Goal: Communication & Community: Answer question/provide support

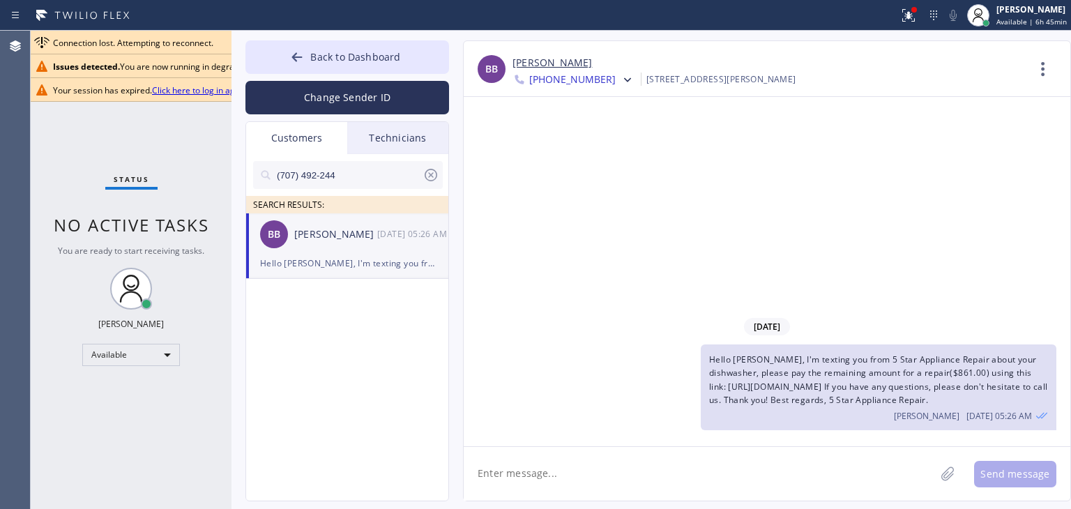
click at [423, 169] on icon at bounding box center [431, 175] width 17 height 17
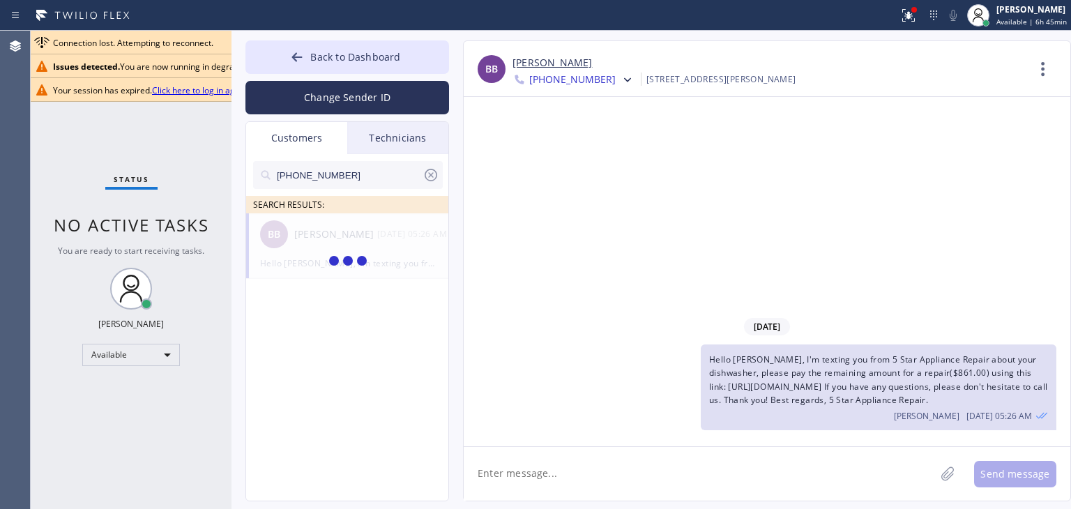
click at [381, 171] on input "(408) 896-8551" at bounding box center [348, 175] width 147 height 28
click at [381, 171] on input "(408) 896-855_" at bounding box center [348, 175] width 147 height 28
type input "(408) 896-855"
click at [313, 232] on div at bounding box center [348, 261] width 204 height 97
click at [353, 238] on div "TJ Bright" at bounding box center [335, 235] width 83 height 16
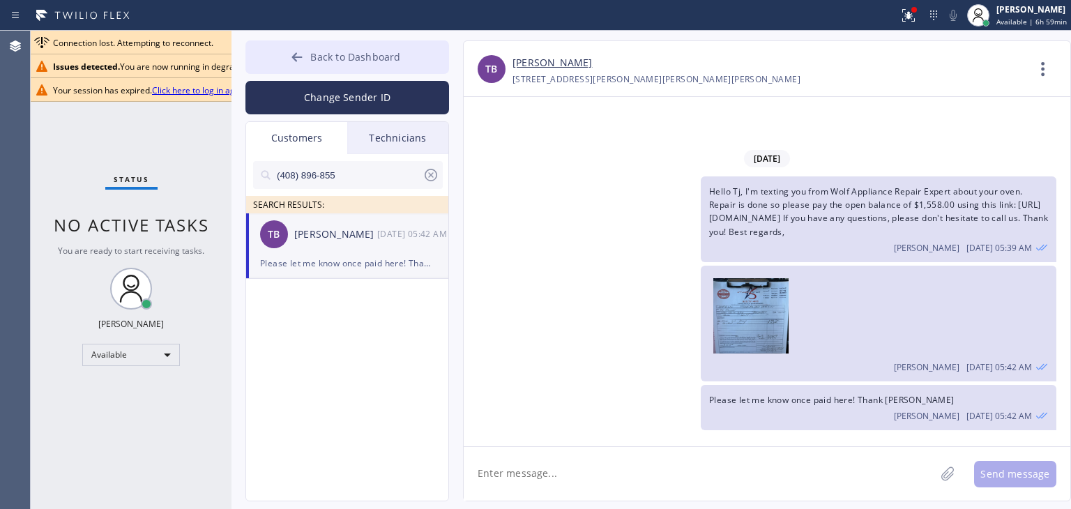
click at [276, 62] on button "Back to Dashboard" at bounding box center [347, 56] width 204 height 33
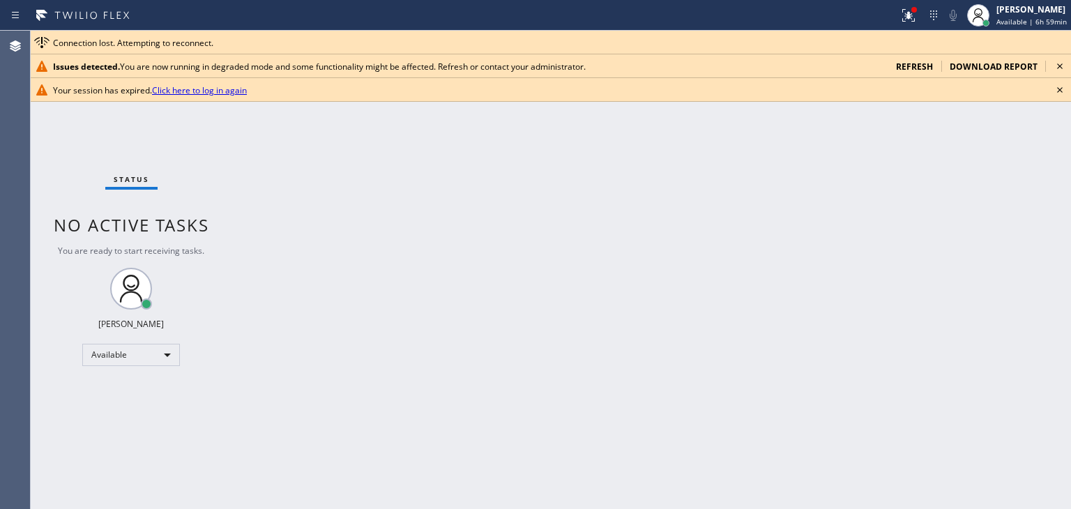
click at [1060, 73] on icon at bounding box center [1059, 66] width 17 height 17
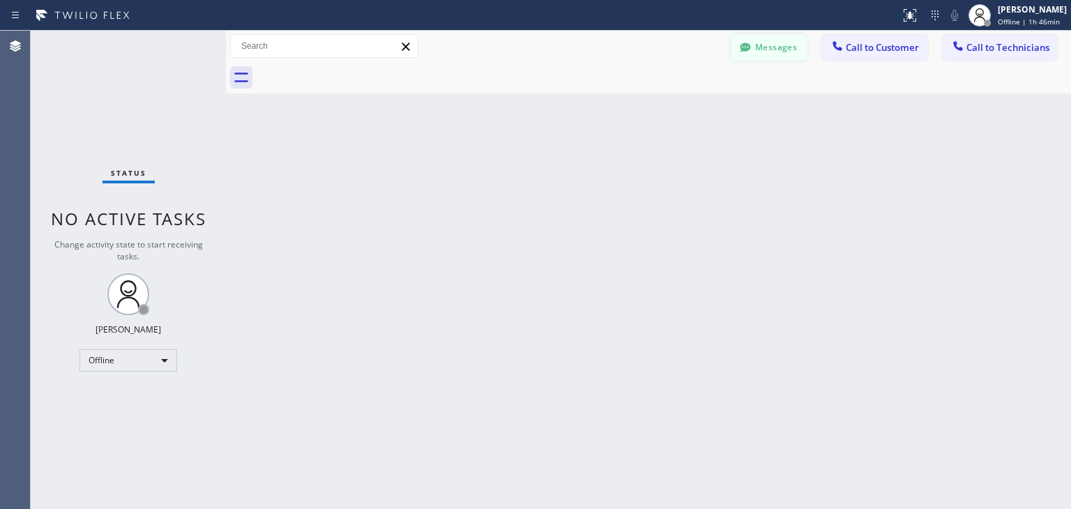
click at [795, 53] on button "Messages" at bounding box center [769, 47] width 77 height 26
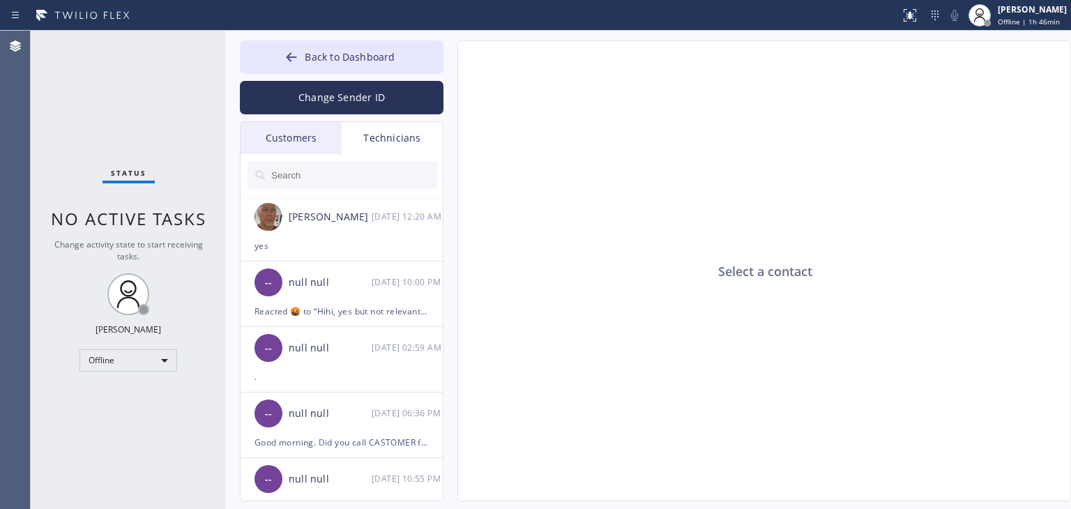
click at [317, 154] on div at bounding box center [343, 175] width 204 height 42
drag, startPoint x: 317, startPoint y: 154, endPoint x: 328, endPoint y: 131, distance: 25.6
click at [328, 131] on div "Customers Technicians MT [PERSON_NAME] [DATE] 10:42 PM Good day! This is the ap…" at bounding box center [342, 311] width 204 height 380
click at [328, 131] on div "Customers" at bounding box center [291, 138] width 101 height 32
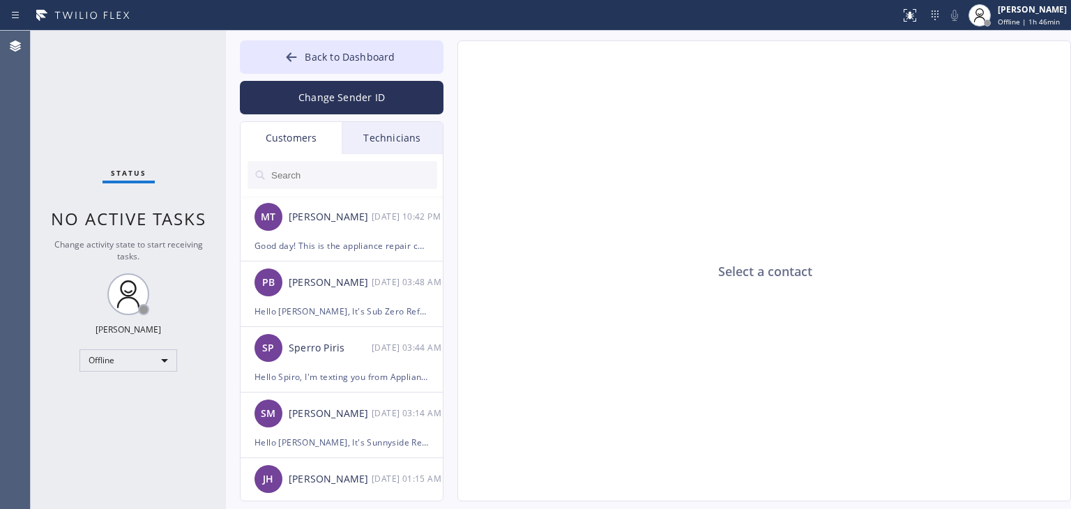
click at [399, 174] on input "text" at bounding box center [353, 175] width 167 height 28
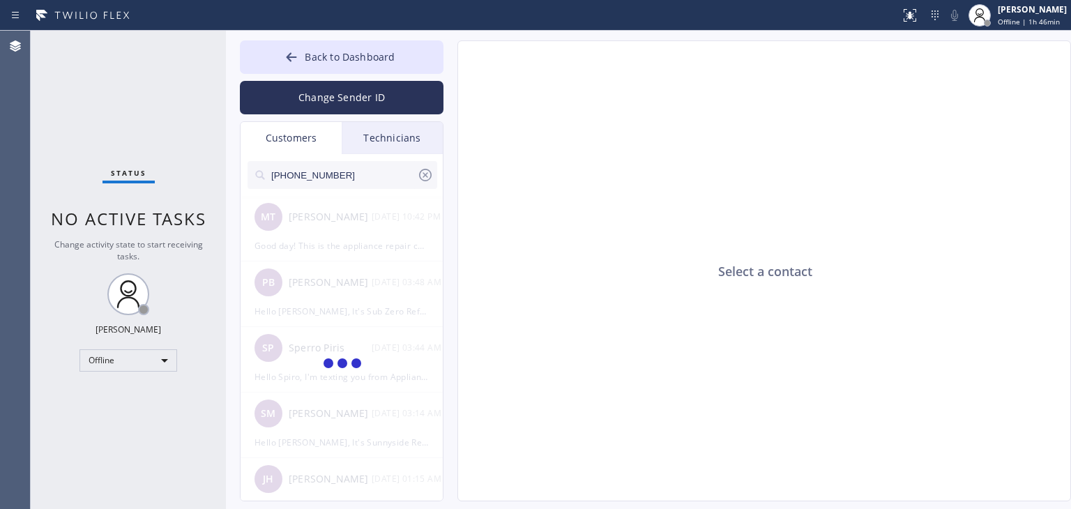
click at [400, 178] on input "[PHONE_NUMBER]" at bounding box center [343, 175] width 147 height 28
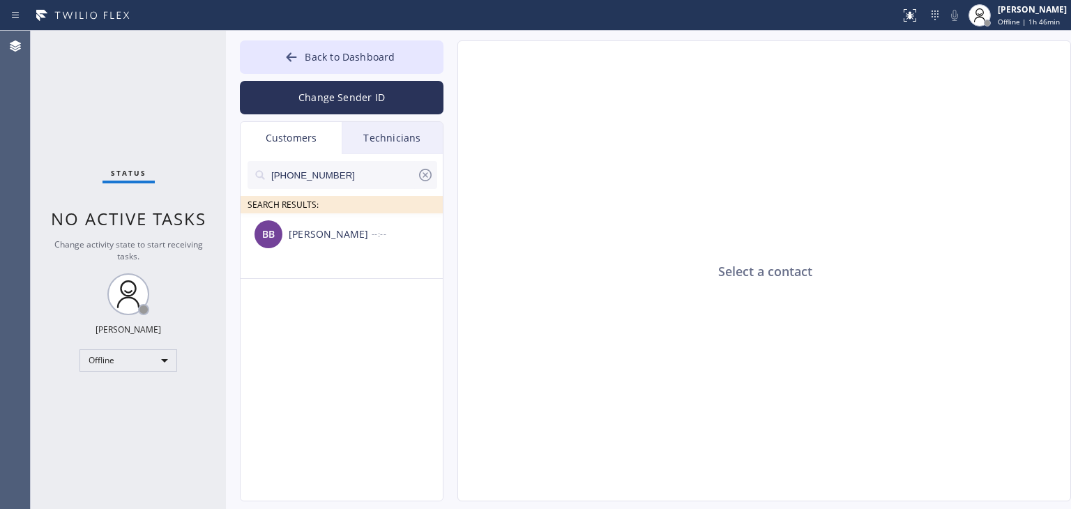
click at [400, 178] on input "[PHONE_NUMBER]" at bounding box center [343, 175] width 147 height 28
click at [390, 254] on li "BB [PERSON_NAME] --:--" at bounding box center [343, 246] width 204 height 66
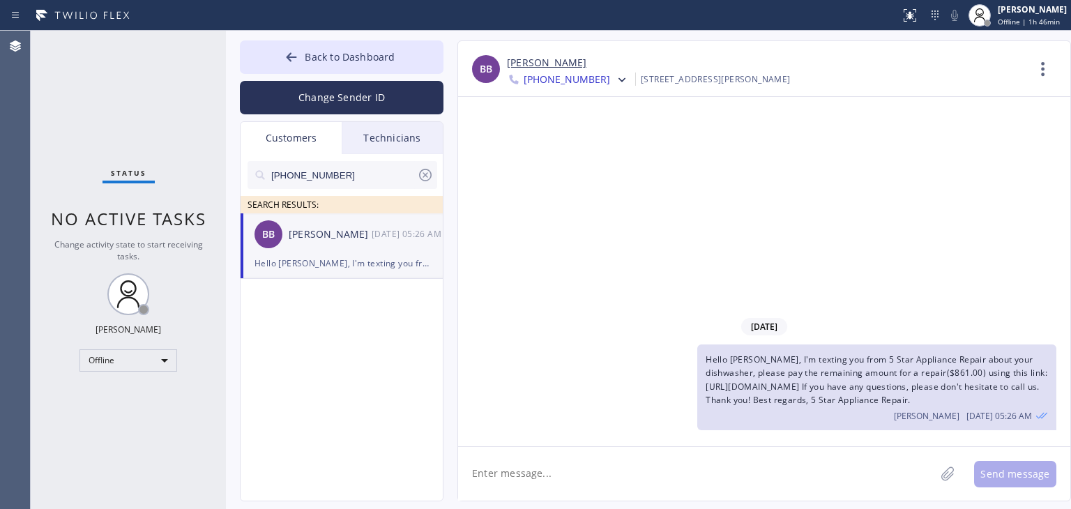
drag, startPoint x: 600, startPoint y: 81, endPoint x: 600, endPoint y: 117, distance: 36.3
click at [615, 81] on icon at bounding box center [622, 80] width 14 height 14
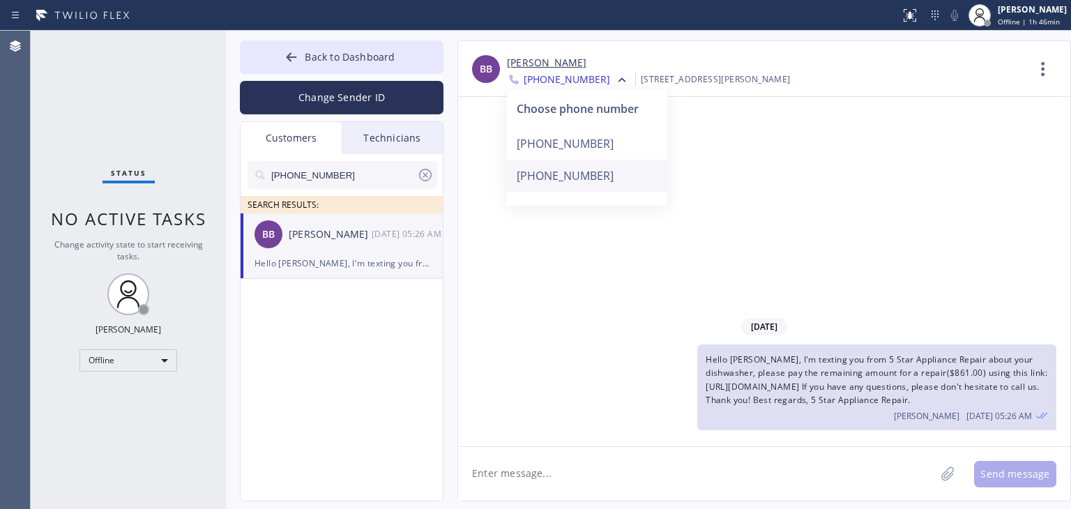
click at [588, 178] on div "[PHONE_NUMBER]" at bounding box center [587, 176] width 160 height 32
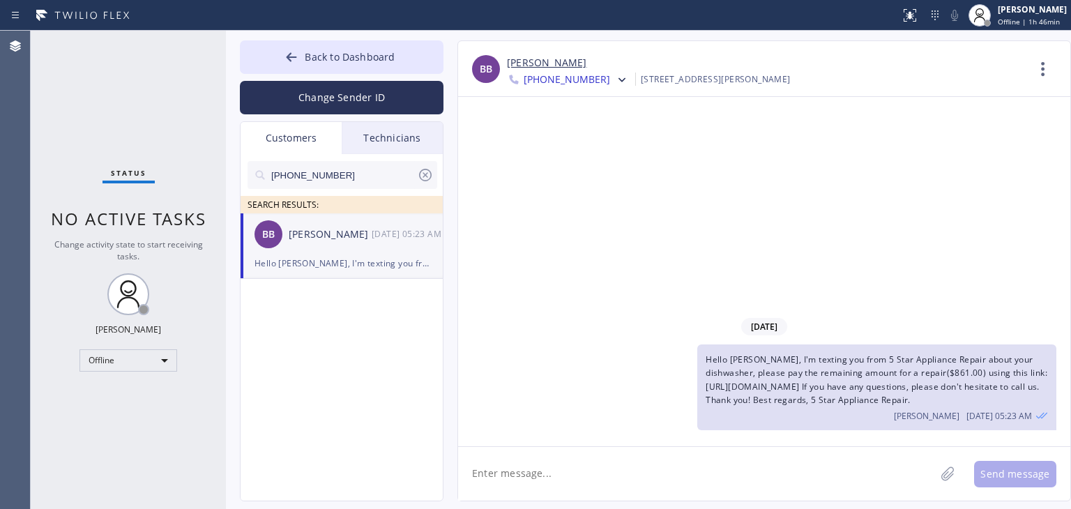
paste textarea "Hello [PERSON_NAME], I'm texting you from 5 Star Appliance Repair about your di…"
click at [717, 464] on textarea at bounding box center [696, 474] width 477 height 54
type textarea "Hello [PERSON_NAME], I'm texting you from 5 Star Appliance Repair about your di…"
click at [989, 463] on button "Send message" at bounding box center [1015, 474] width 82 height 26
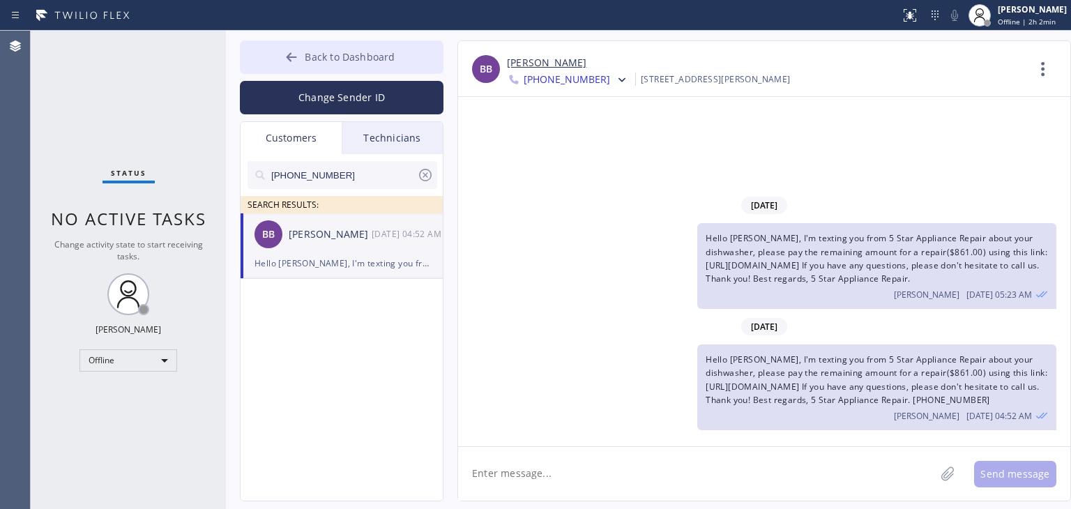
click at [402, 62] on button "Back to Dashboard" at bounding box center [342, 56] width 204 height 33
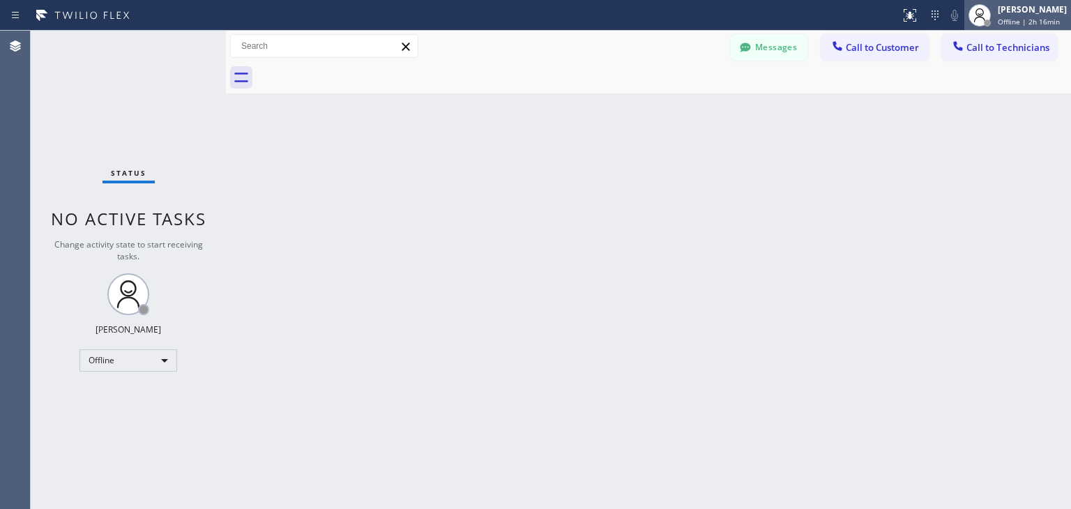
click at [1005, 29] on div "[PERSON_NAME] Offline | 2h 16min" at bounding box center [1017, 15] width 107 height 31
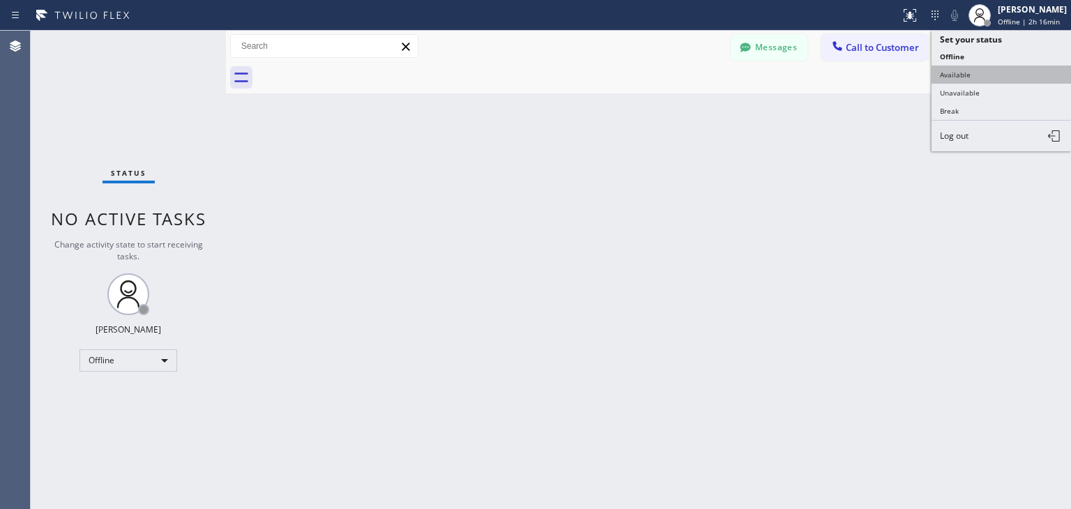
click at [996, 73] on button "Available" at bounding box center [1000, 75] width 139 height 18
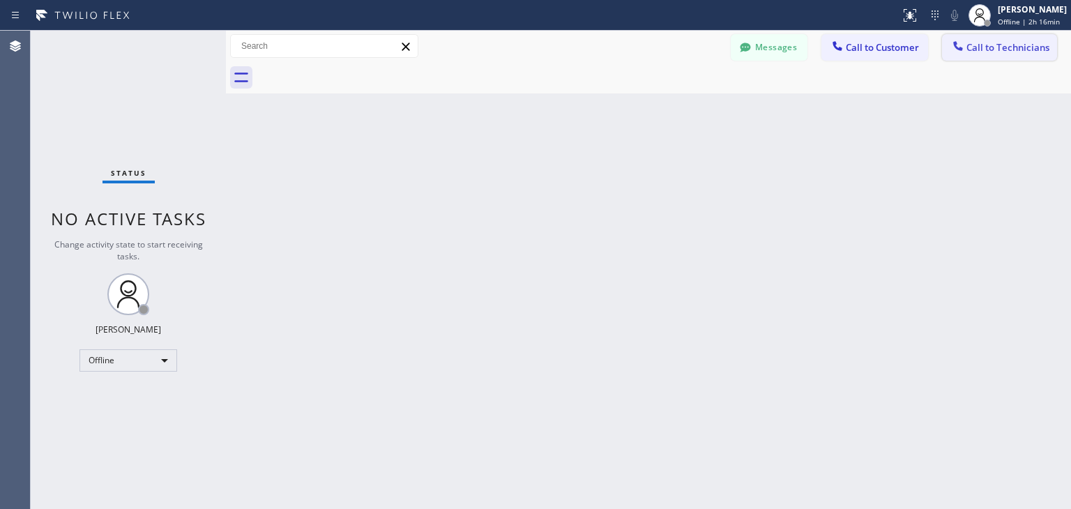
click at [1012, 51] on span "Call to Technicians" at bounding box center [1007, 47] width 83 height 13
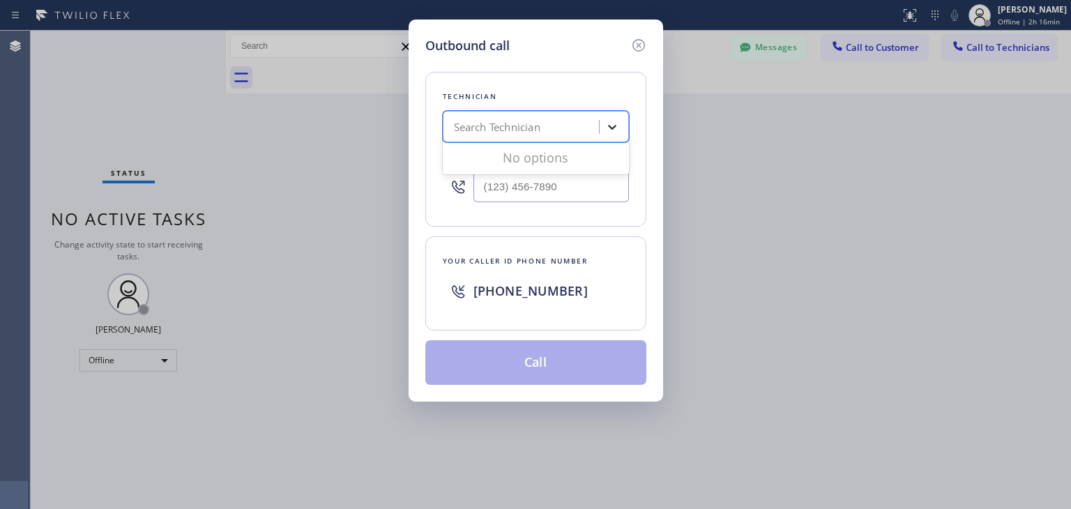
click at [610, 134] on div at bounding box center [612, 126] width 25 height 25
type input "[PERSON_NAME]"
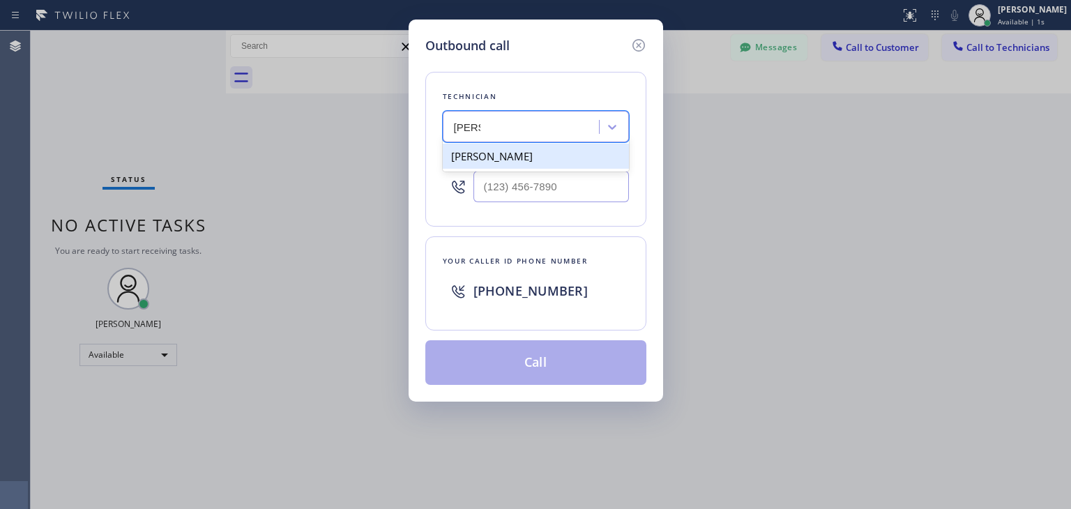
click at [521, 162] on div "[PERSON_NAME]" at bounding box center [536, 156] width 186 height 25
type input "[PHONE_NUMBER]"
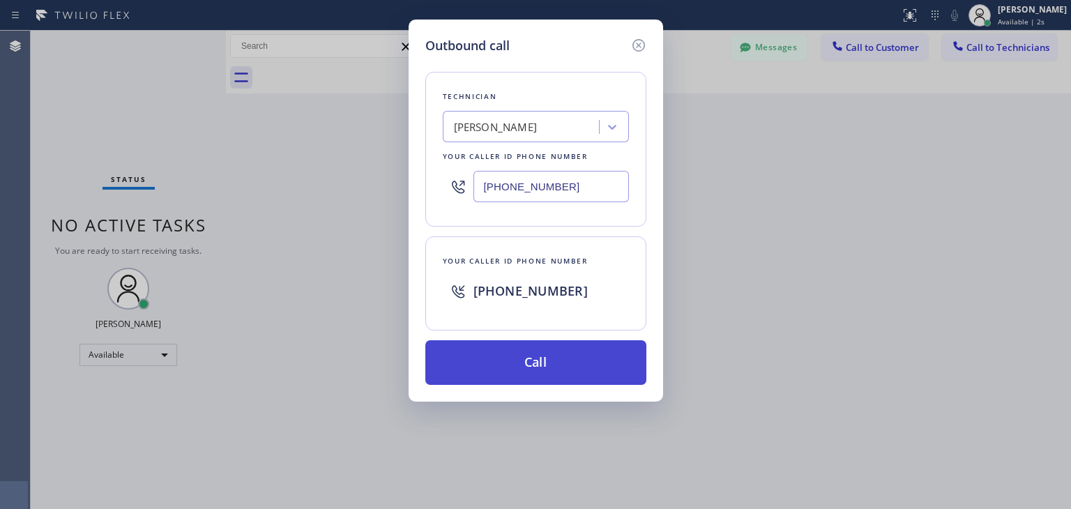
click at [530, 347] on button "Call" at bounding box center [535, 362] width 221 height 45
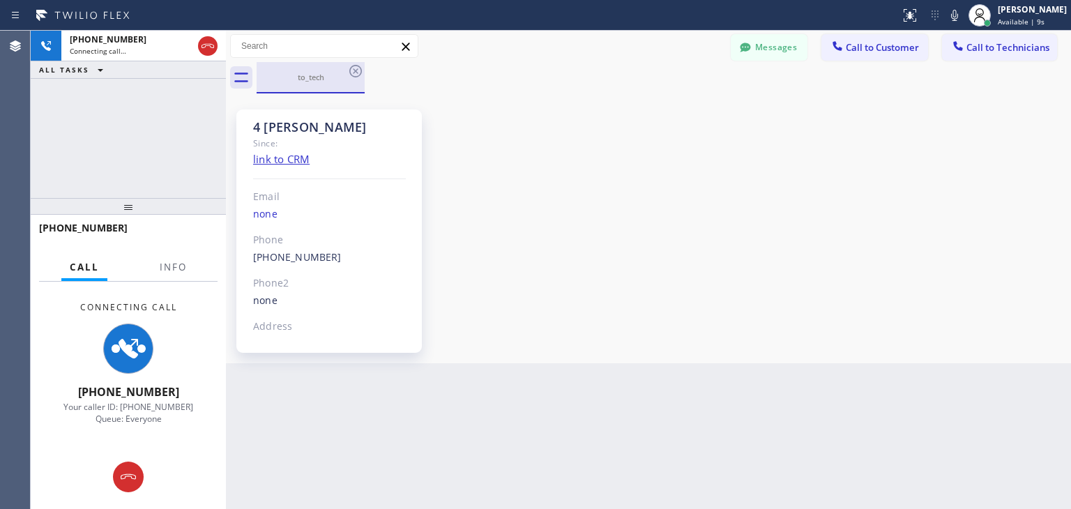
click at [355, 62] on div "to_tech" at bounding box center [310, 77] width 105 height 30
click at [355, 68] on icon at bounding box center [355, 71] width 17 height 17
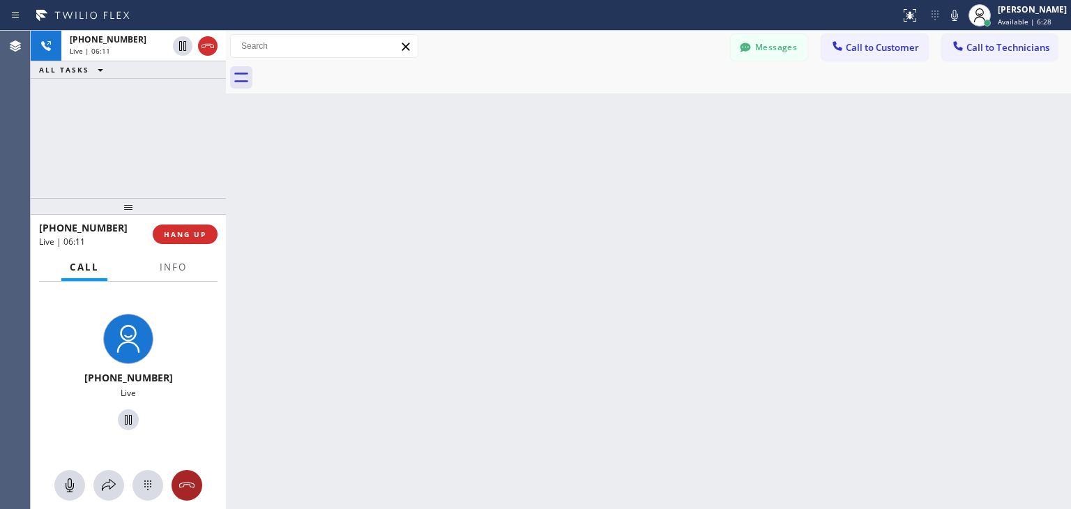
click at [182, 488] on icon at bounding box center [186, 485] width 17 height 17
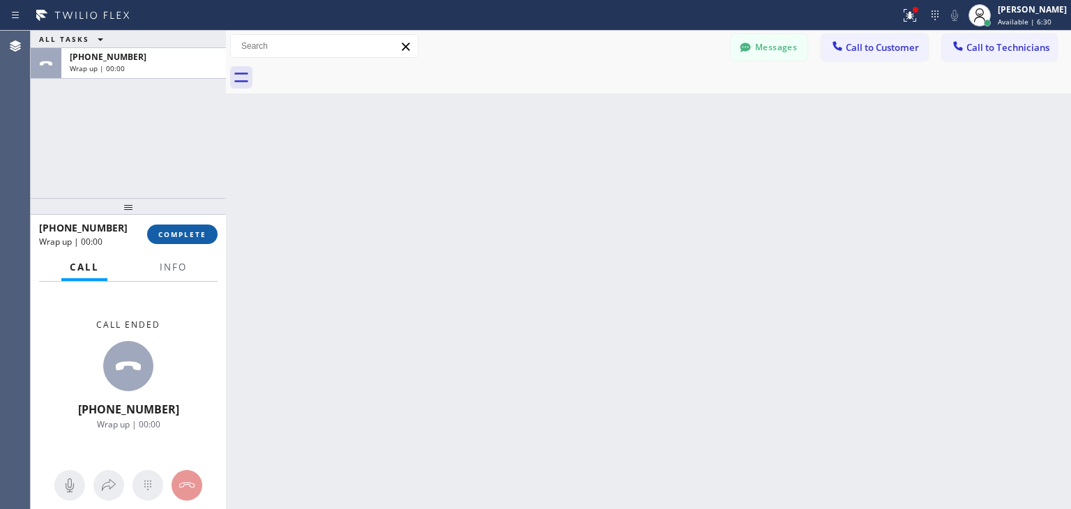
click at [181, 225] on button "COMPLETE" at bounding box center [182, 234] width 70 height 20
click at [842, 460] on div "ALL TASKS ALL TASKS ACTIVE TASKS TASKS IN WRAP UP [PHONE_NUMBER] Wrap up | 00:0…" at bounding box center [551, 270] width 1040 height 478
